Goal: Check status: Check status

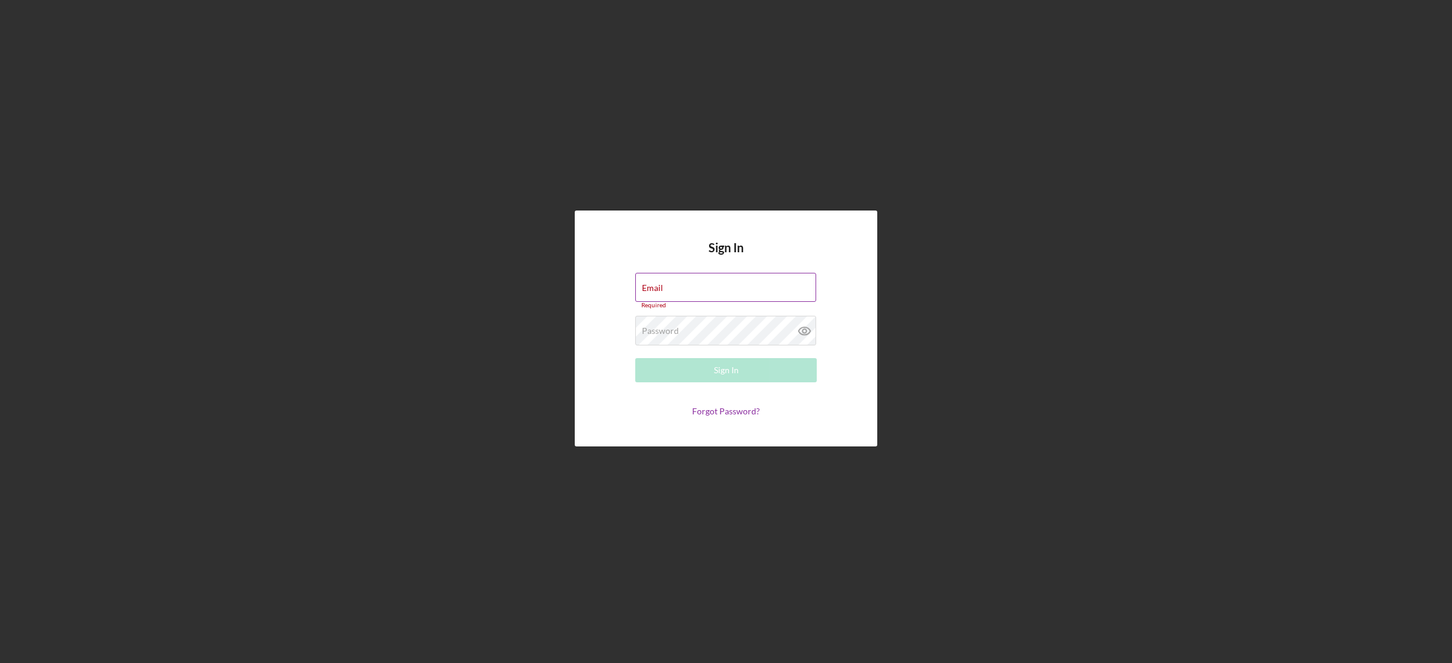
type input "[EMAIL_ADDRESS][DOMAIN_NAME]"
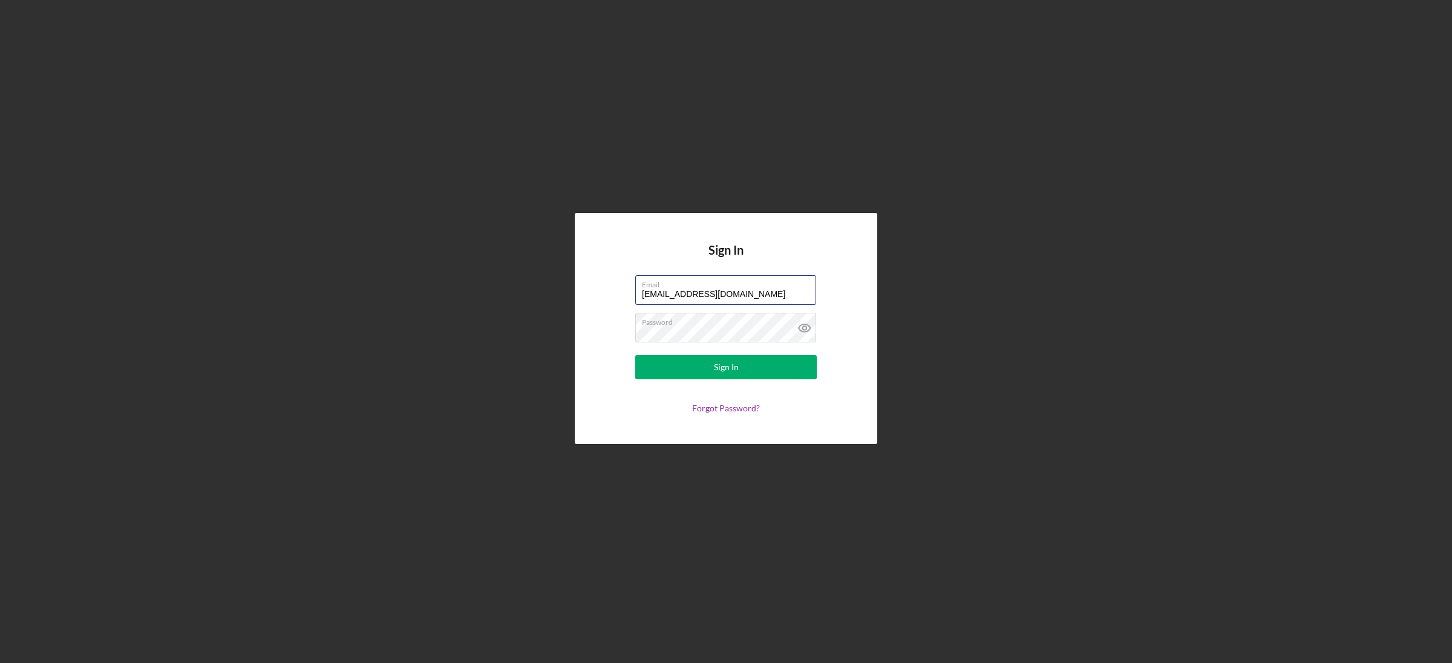
click at [635, 355] on button "Sign In" at bounding box center [726, 367] width 182 height 24
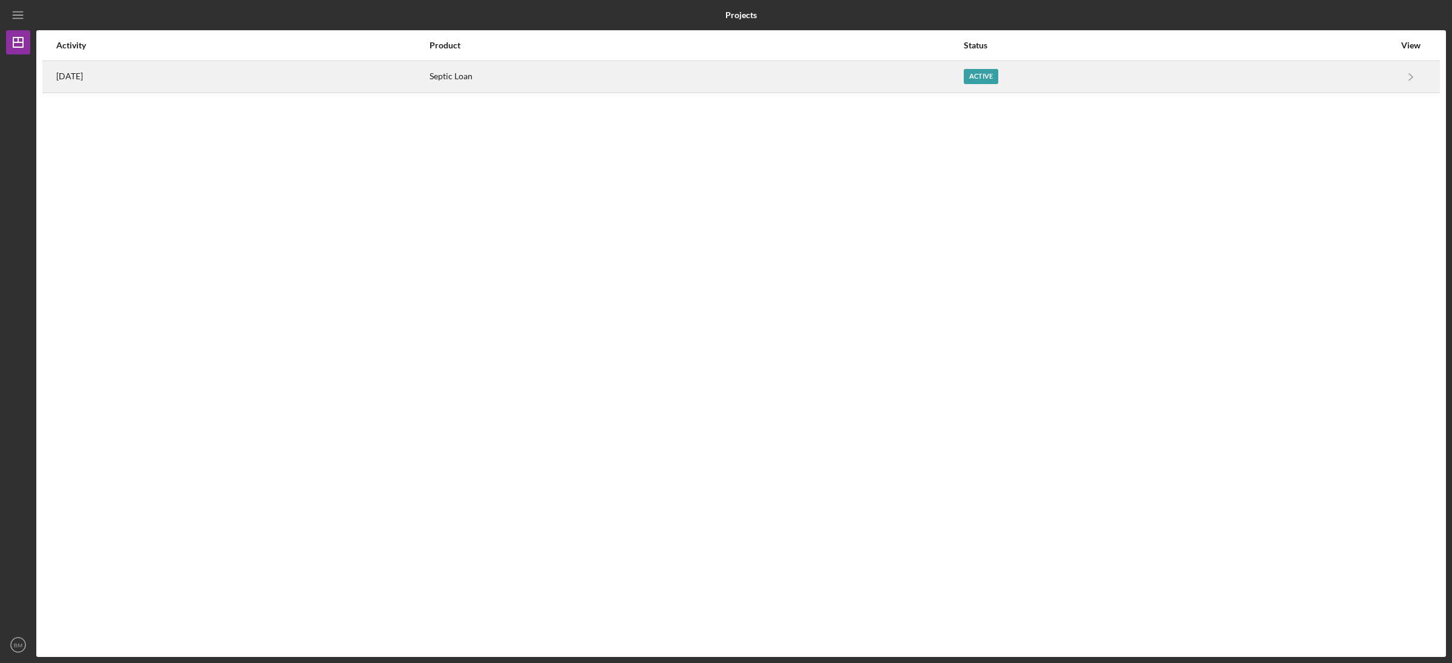
click at [595, 68] on div "Septic Loan" at bounding box center [696, 77] width 533 height 30
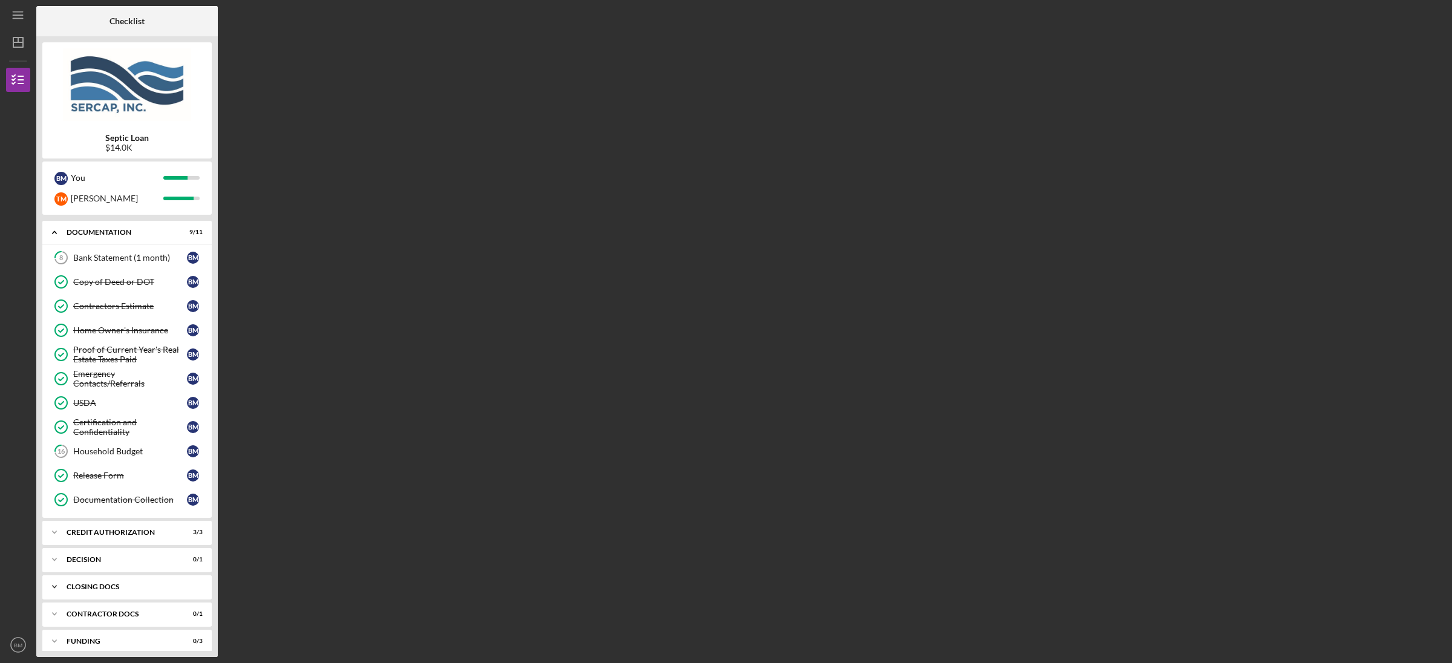
scroll to position [25, 0]
click at [122, 248] on link "8 Bank Statement (1 month) B M" at bounding box center [126, 257] width 157 height 24
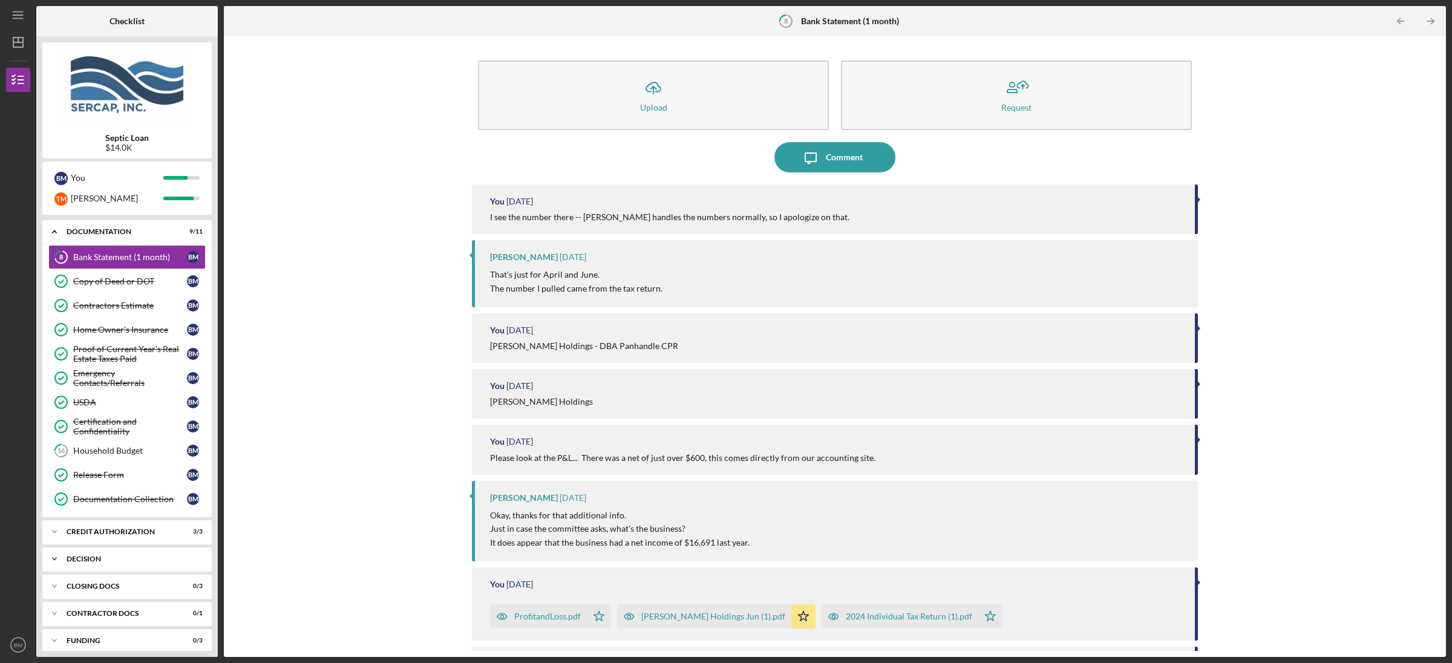
click at [119, 563] on div "Decision" at bounding box center [132, 559] width 130 height 7
click at [119, 594] on link "Decision Decision B M" at bounding box center [126, 584] width 157 height 24
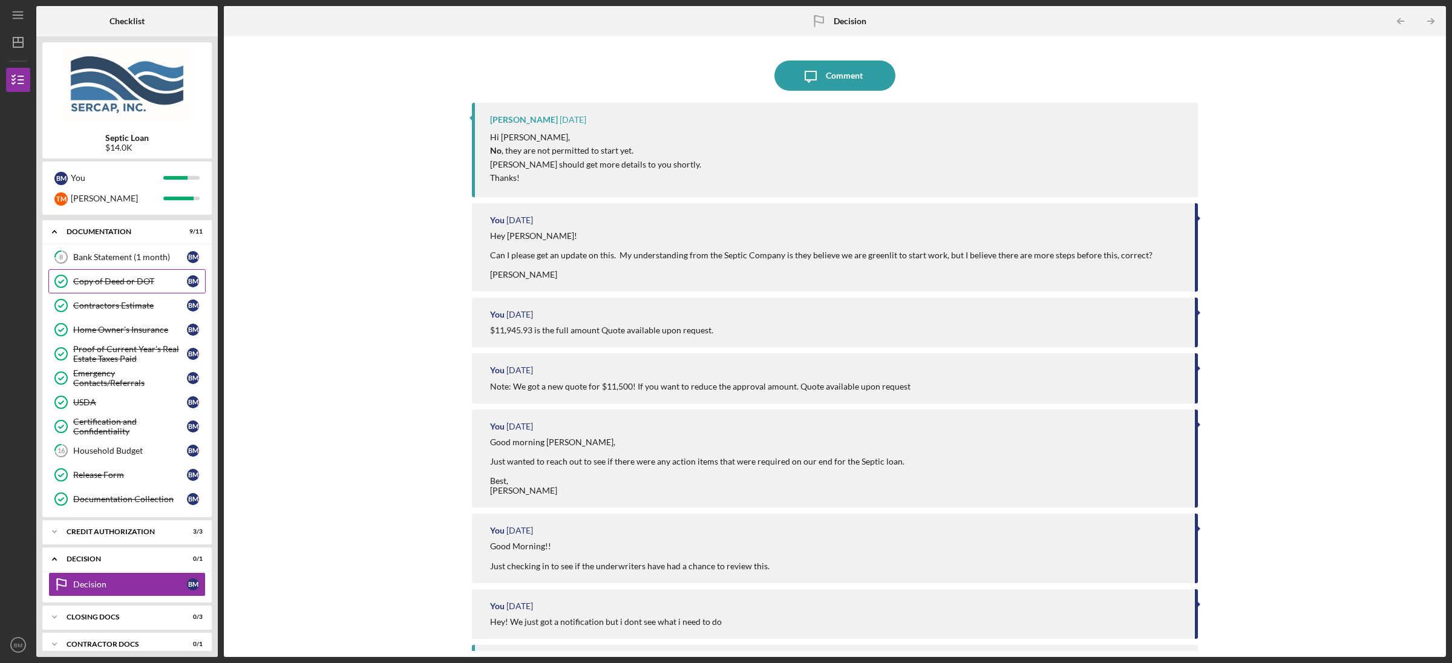
click at [122, 283] on div "Copy of Deed or DOT" at bounding box center [130, 282] width 114 height 10
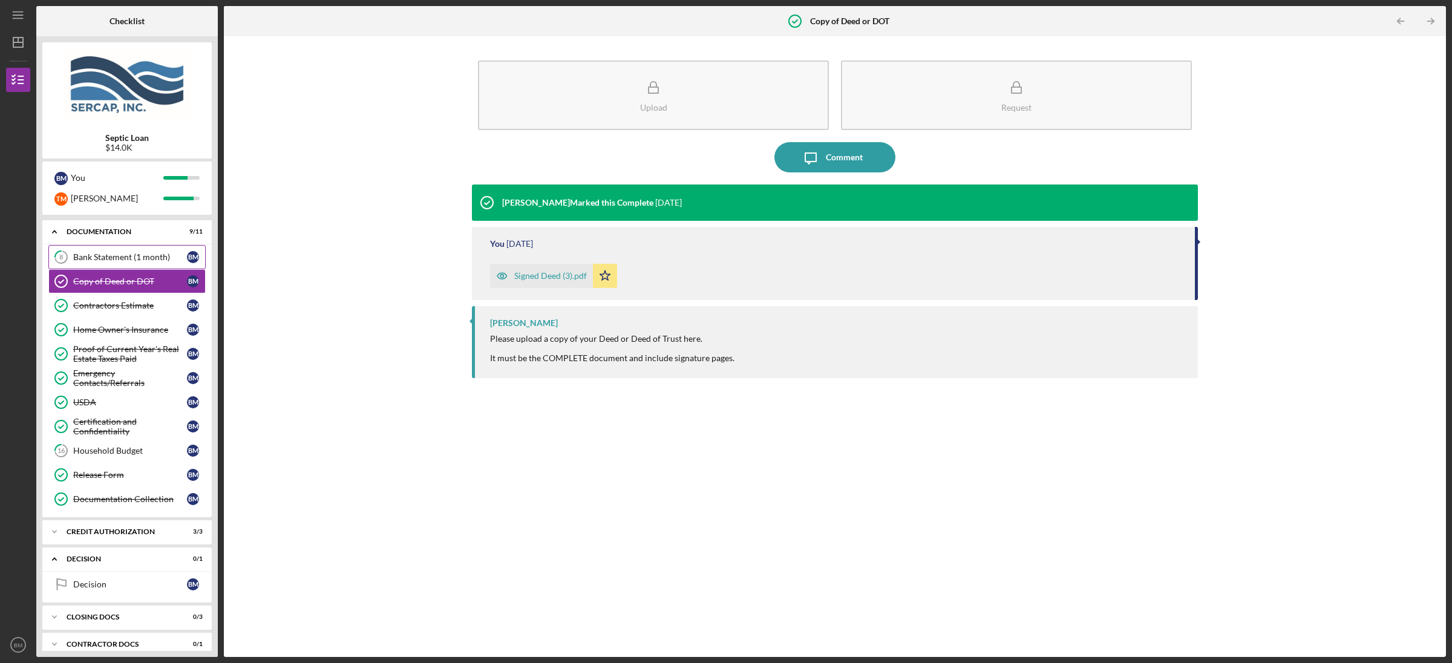
click at [124, 253] on div "Bank Statement (1 month)" at bounding box center [130, 257] width 114 height 10
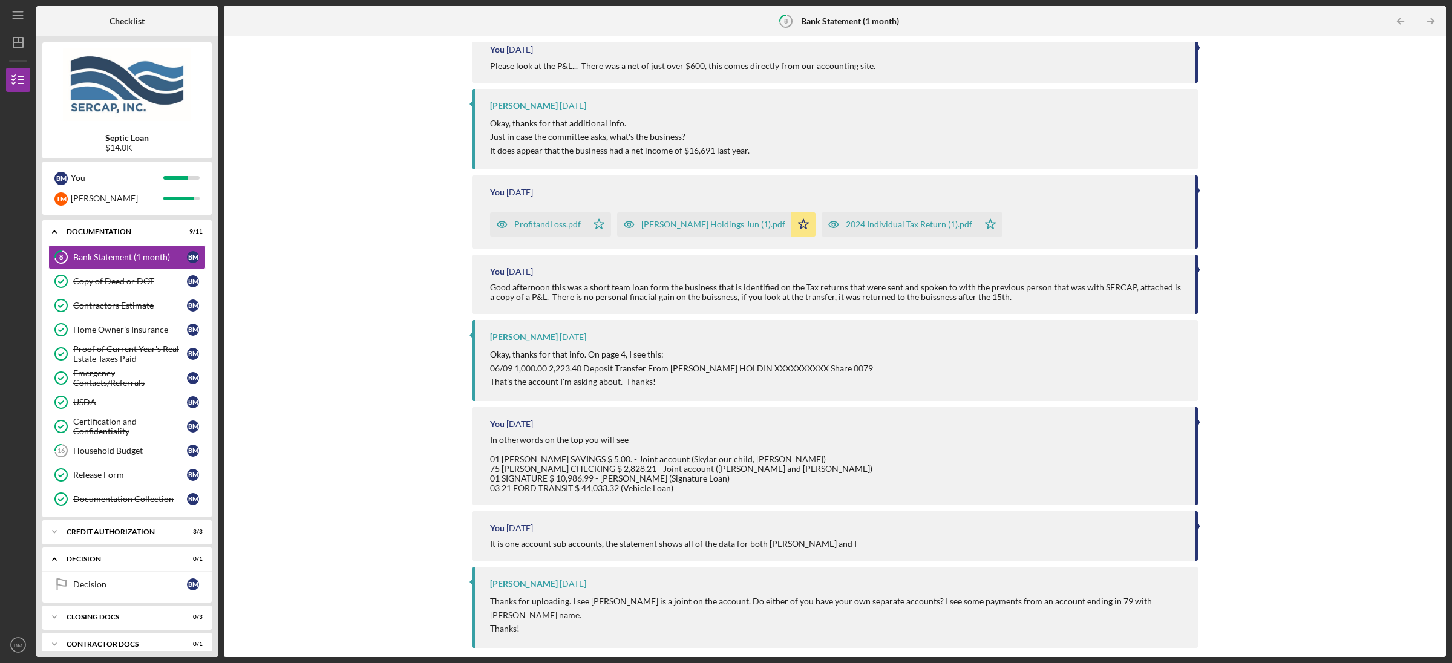
scroll to position [965, 0]
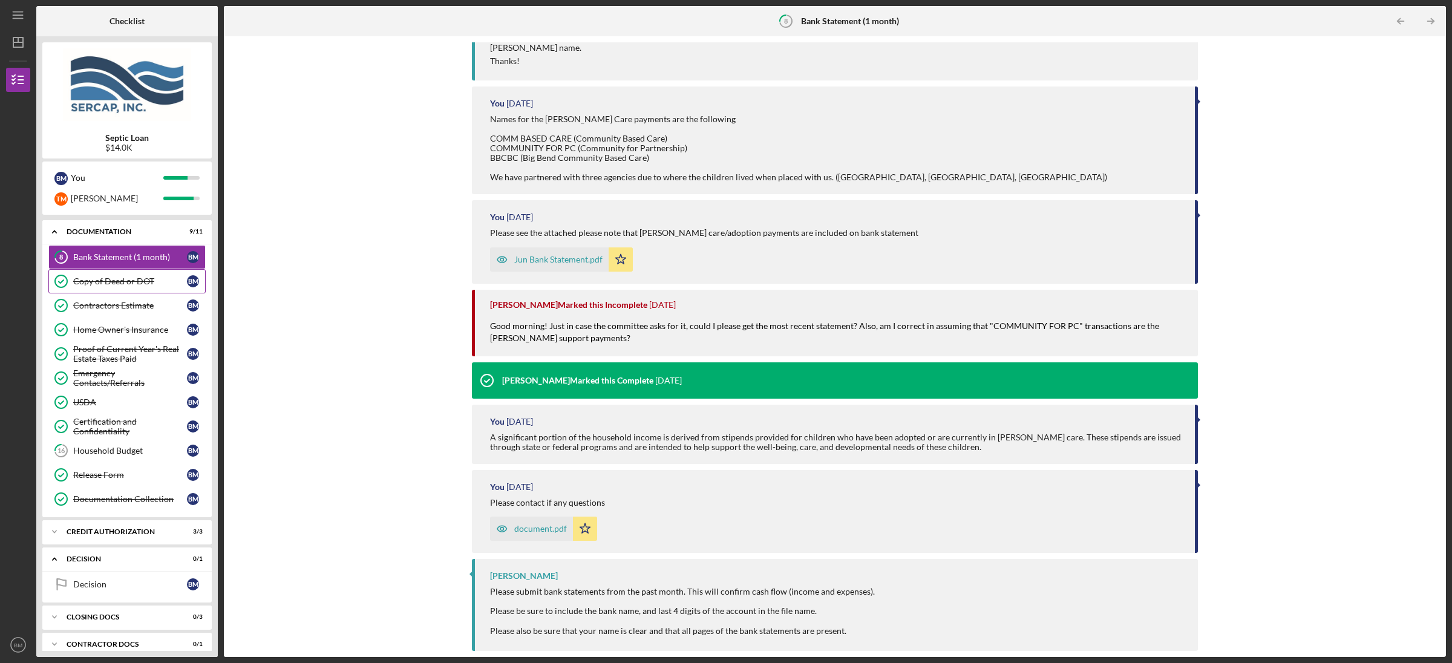
click at [99, 275] on link "Copy of Deed or DOT Copy of Deed or DOT B M" at bounding box center [126, 281] width 157 height 24
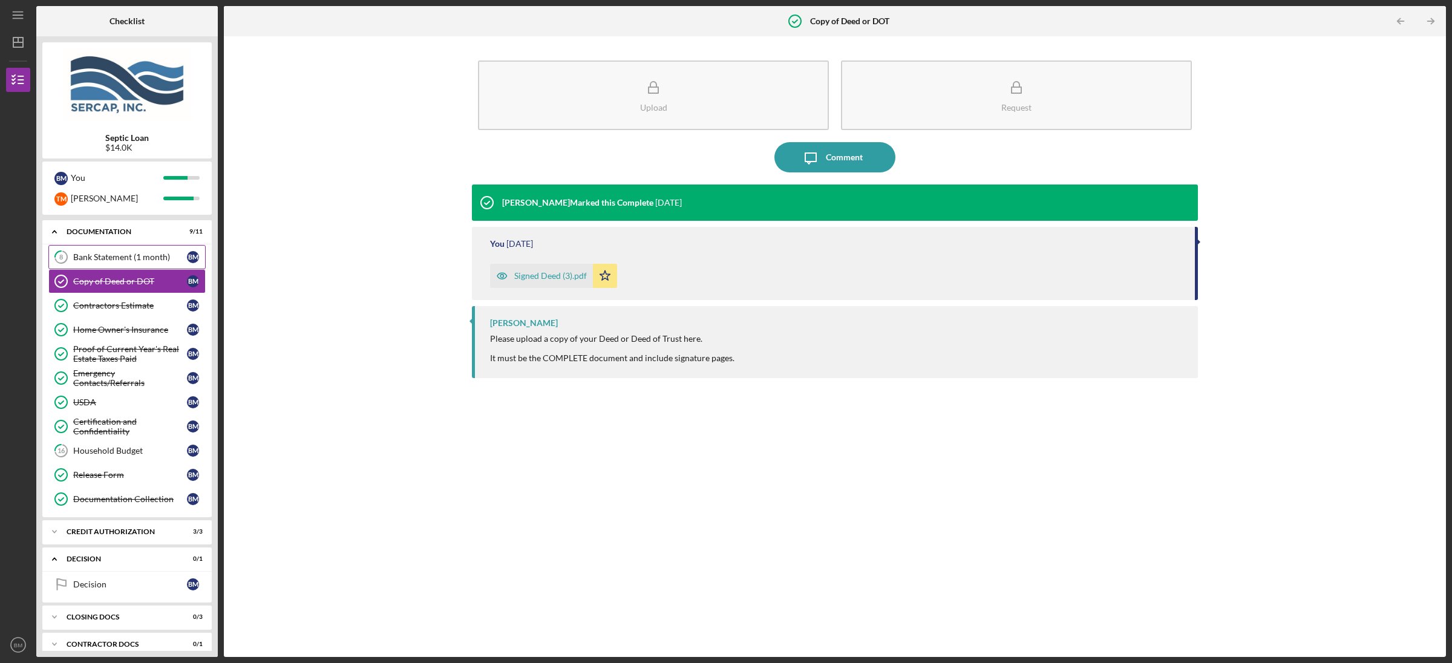
click at [136, 260] on div "Bank Statement (1 month)" at bounding box center [130, 257] width 114 height 10
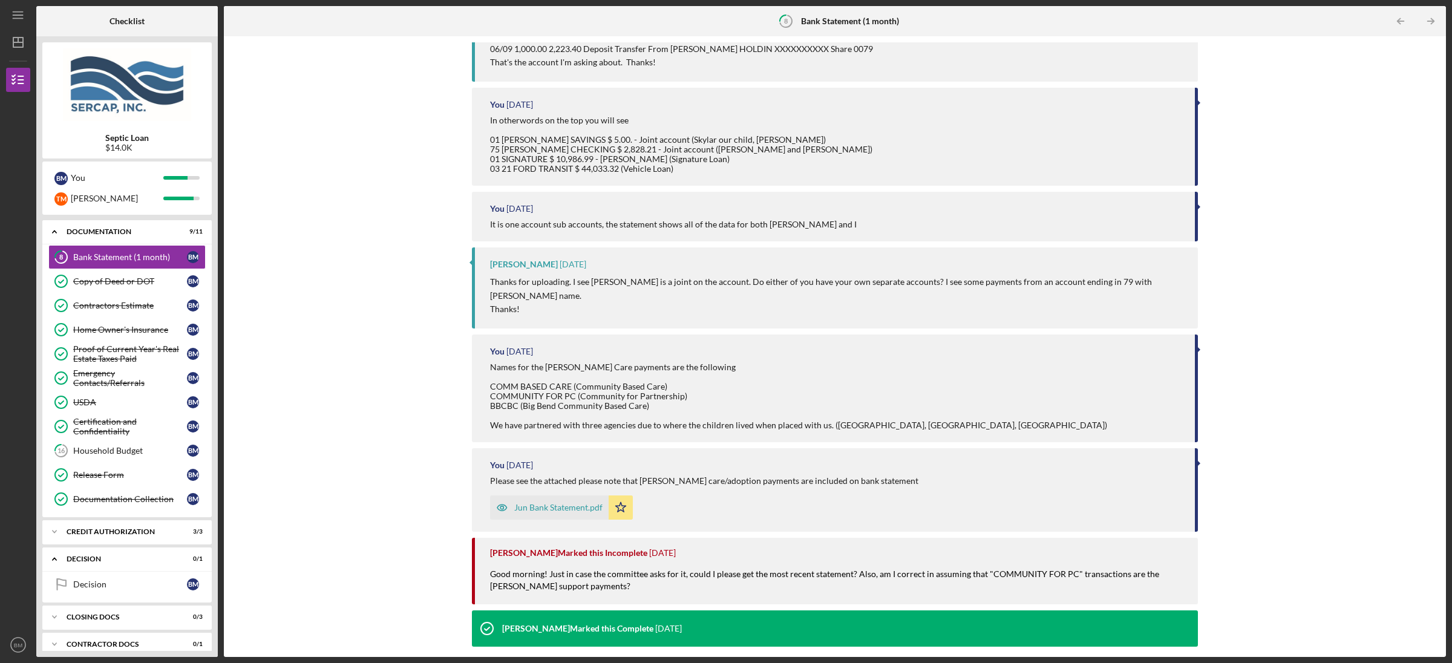
scroll to position [965, 0]
